Goal: Find specific page/section: Find specific page/section

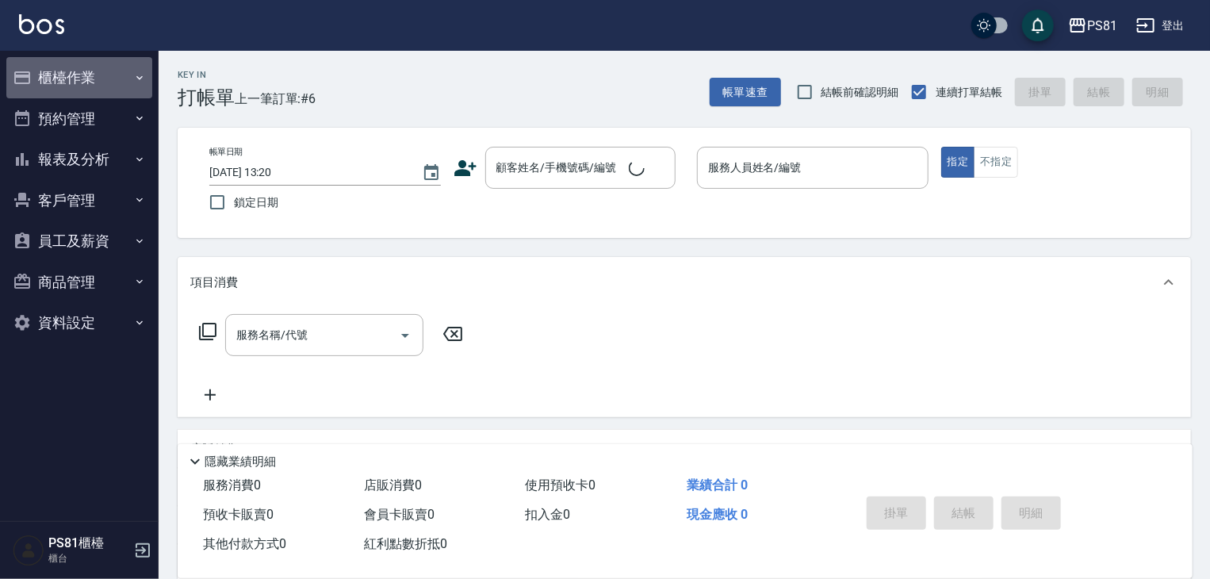
click at [71, 82] on button "櫃檯作業" at bounding box center [79, 77] width 146 height 41
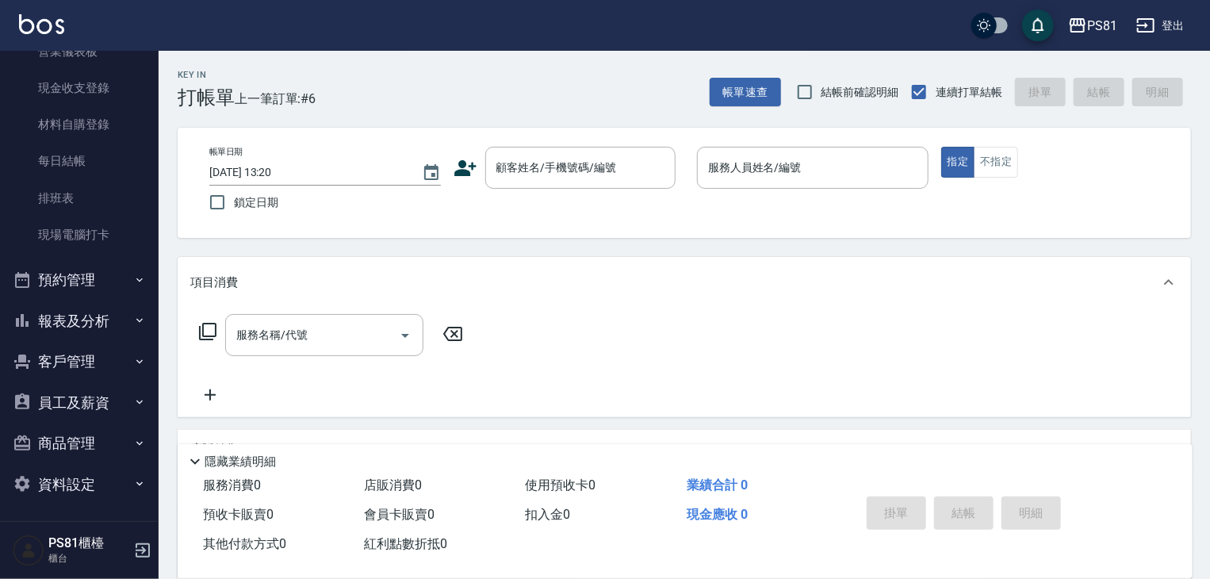
click at [112, 280] on button "預約管理" at bounding box center [79, 279] width 146 height 41
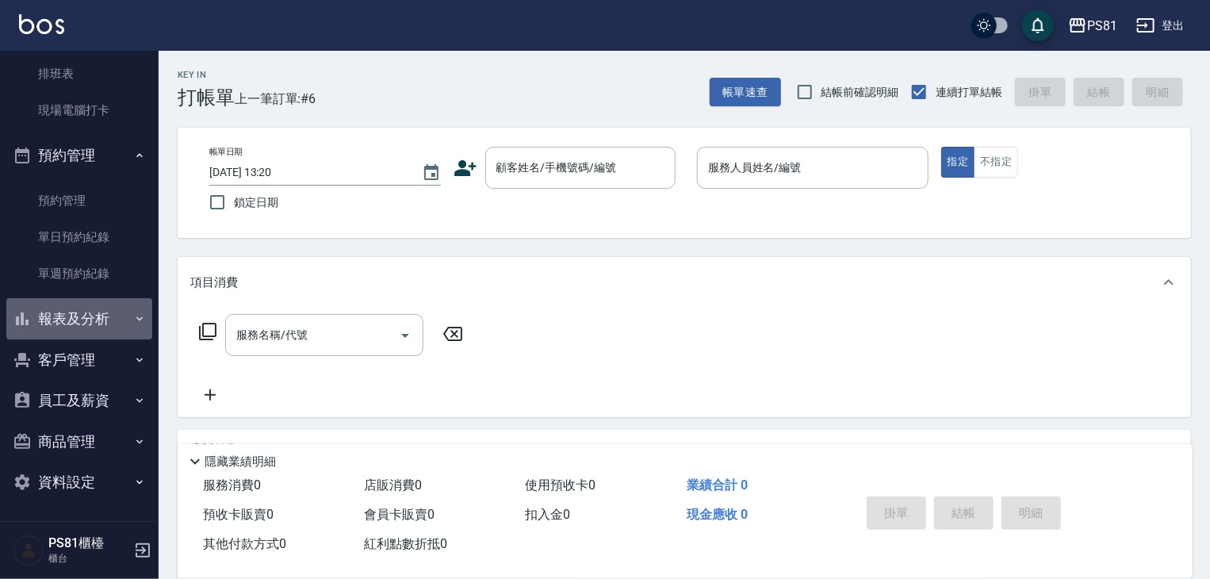
click at [133, 319] on icon "button" at bounding box center [139, 318] width 13 height 13
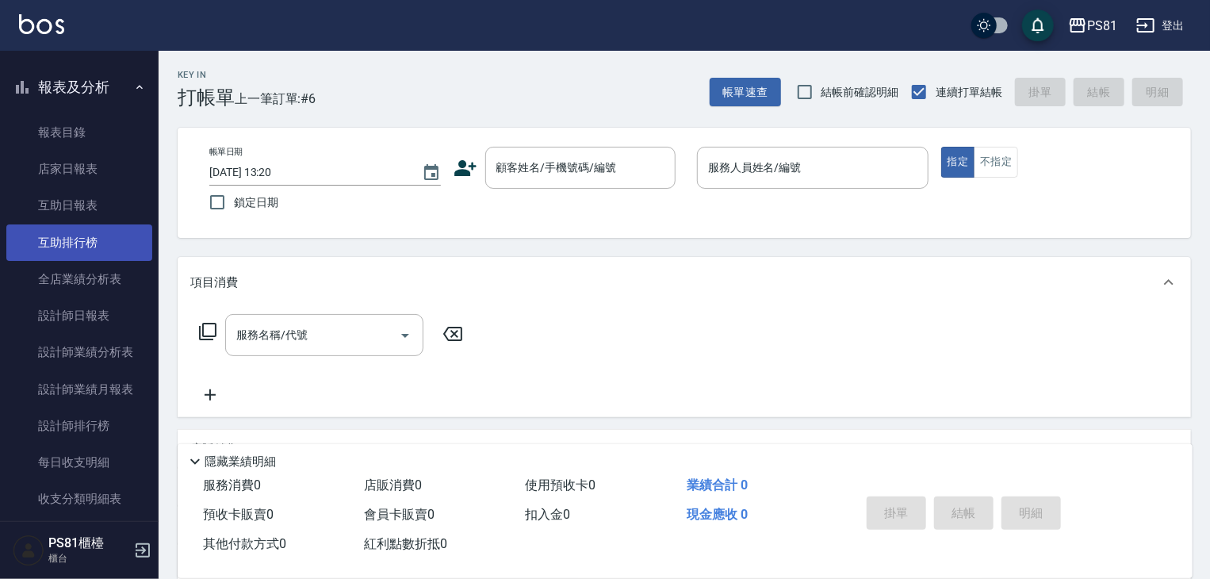
scroll to position [739, 0]
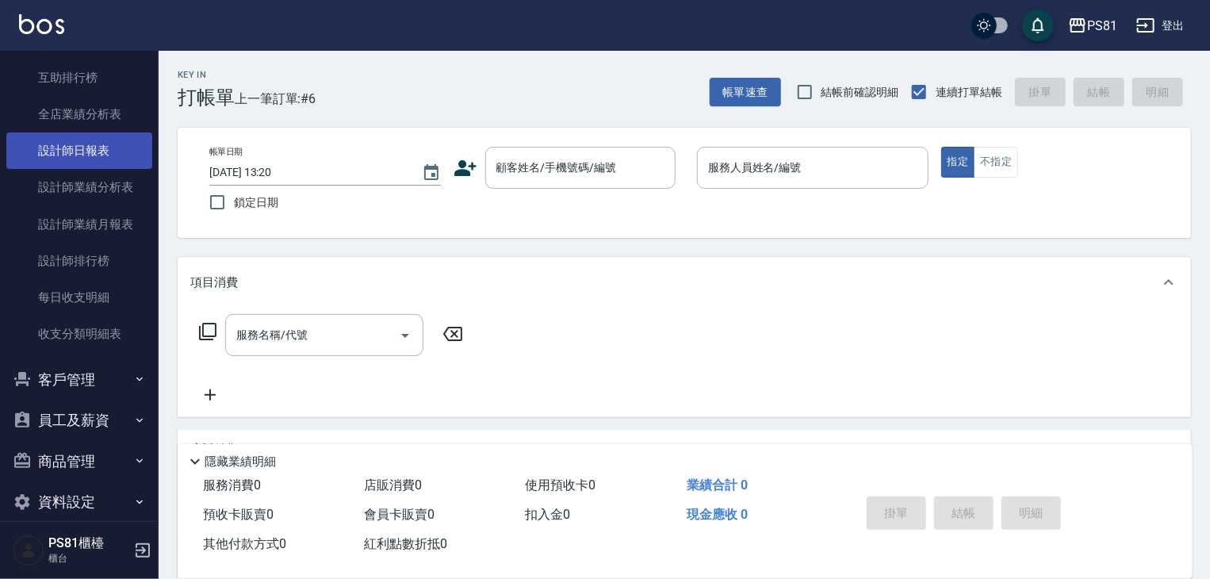
click at [82, 145] on link "設計師日報表" at bounding box center [79, 150] width 146 height 36
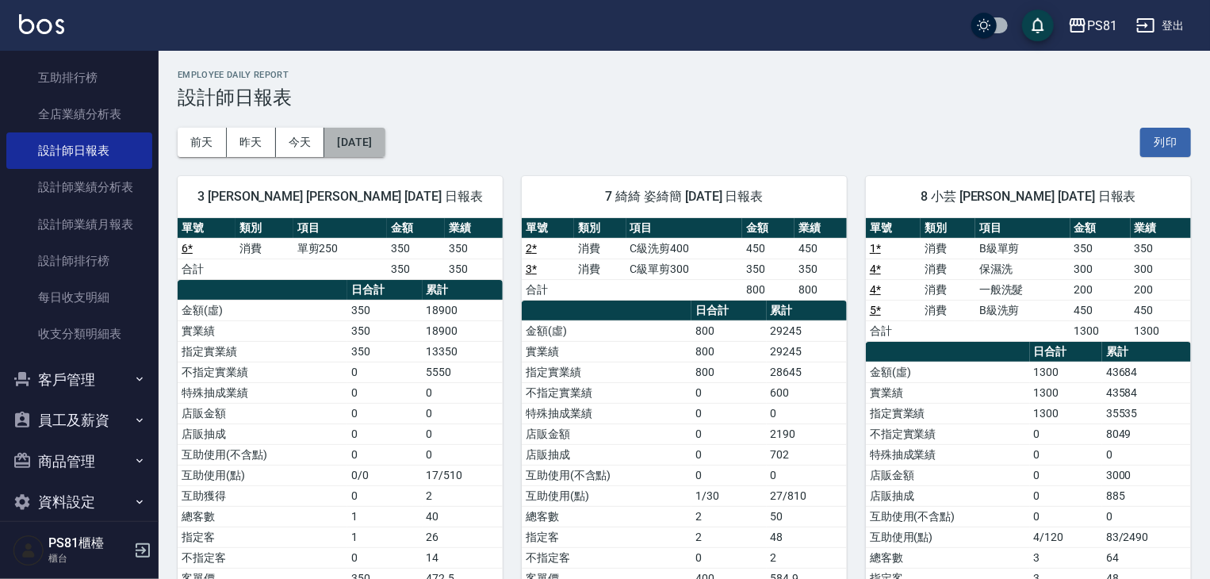
click at [381, 132] on button "2025/08/10" at bounding box center [354, 142] width 60 height 29
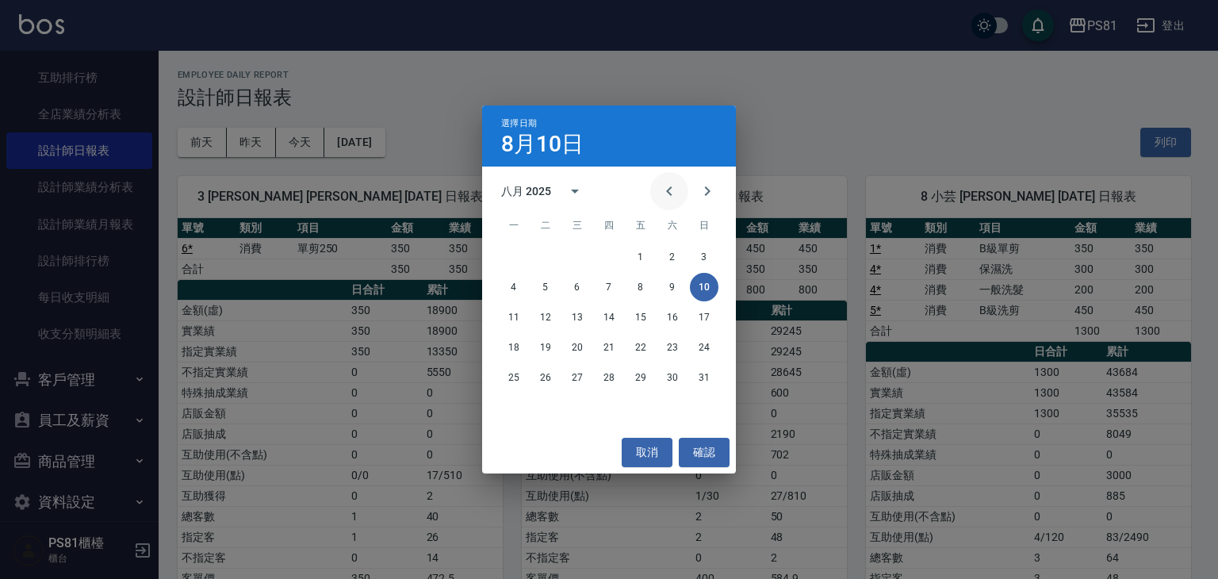
click at [669, 193] on icon "Previous month" at bounding box center [669, 191] width 6 height 10
click at [602, 289] on button "10" at bounding box center [609, 287] width 29 height 29
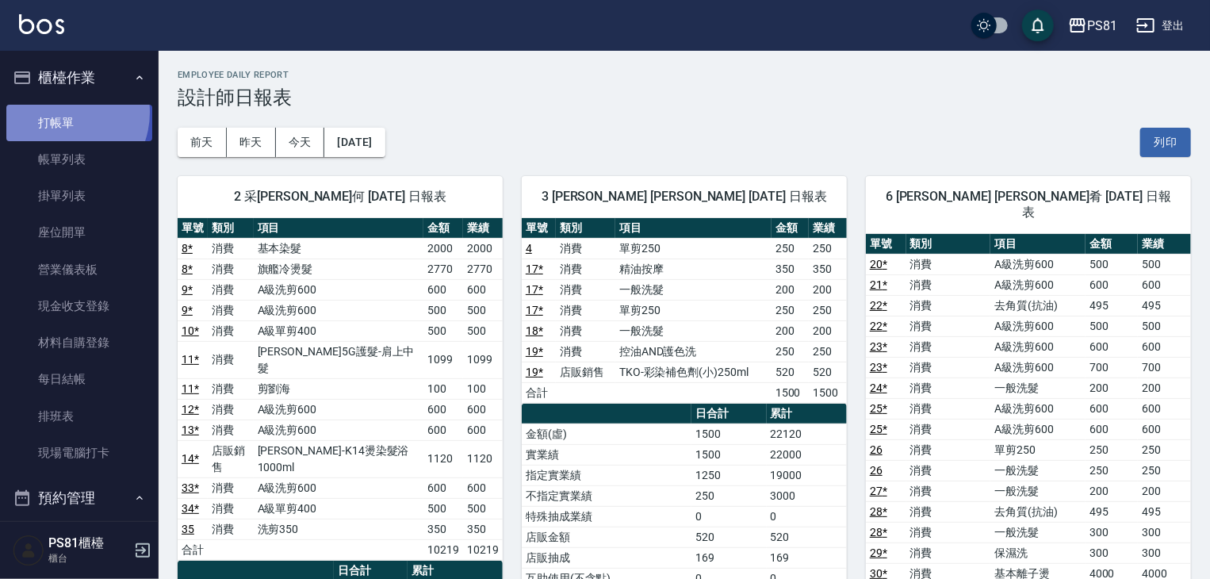
click at [60, 112] on link "打帳單" at bounding box center [79, 123] width 146 height 36
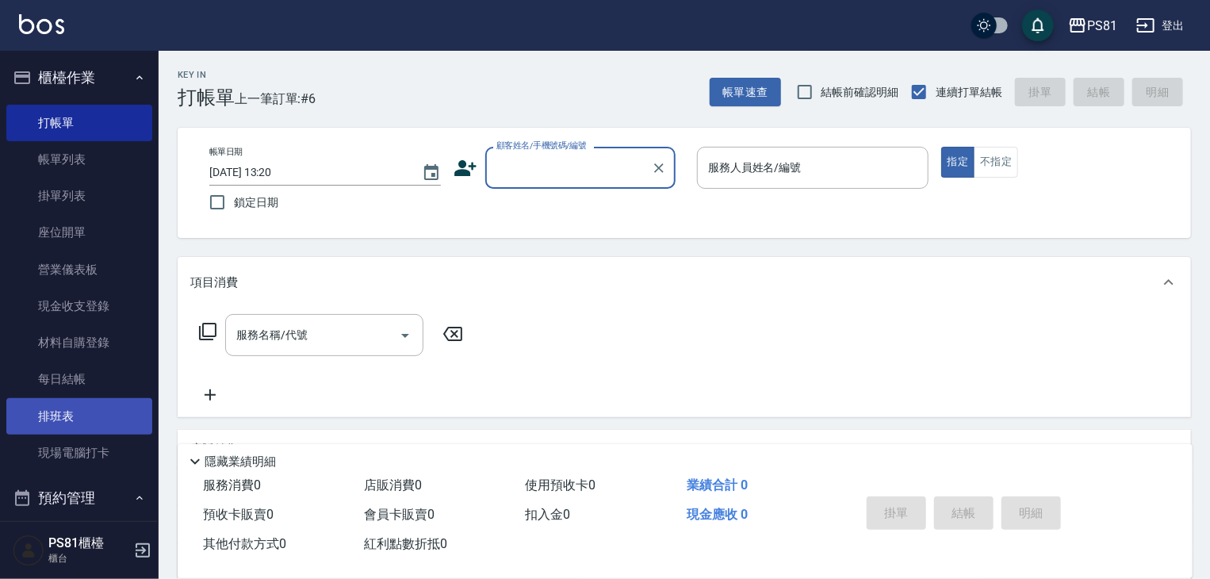
click at [93, 404] on link "排班表" at bounding box center [79, 416] width 146 height 36
